Goal: Task Accomplishment & Management: Use online tool/utility

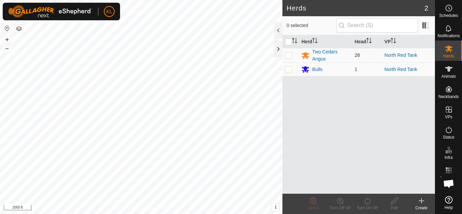
click at [288, 56] on p-checkbox at bounding box center [288, 54] width 7 height 5
checkbox input "true"
click at [288, 68] on p-checkbox at bounding box center [288, 69] width 7 height 5
checkbox input "true"
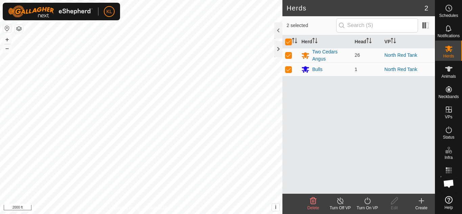
click at [339, 205] on icon at bounding box center [340, 201] width 8 height 8
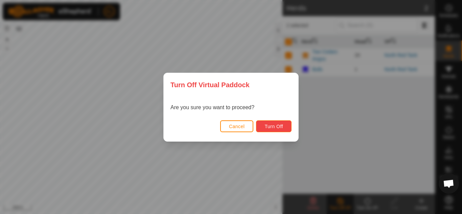
click at [268, 129] on span "Turn Off" at bounding box center [274, 126] width 19 height 5
